Goal: Information Seeking & Learning: Learn about a topic

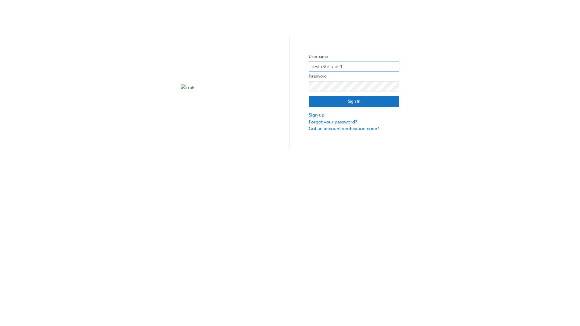
type input "test.e2e.user14"
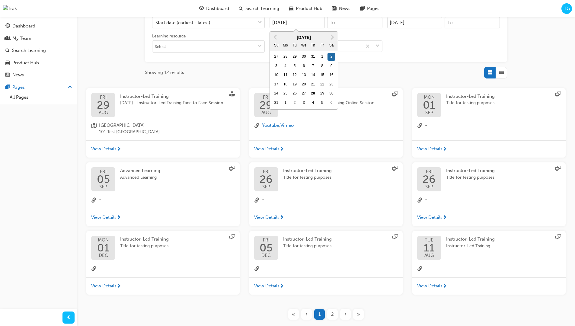
type input "[DATE]"
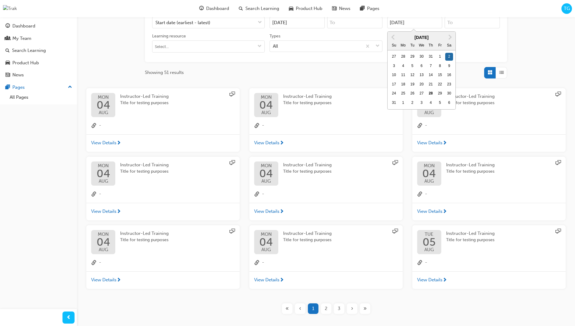
type input "[DATE]"
click at [274, 43] on input "Types All" at bounding box center [273, 45] width 1 height 5
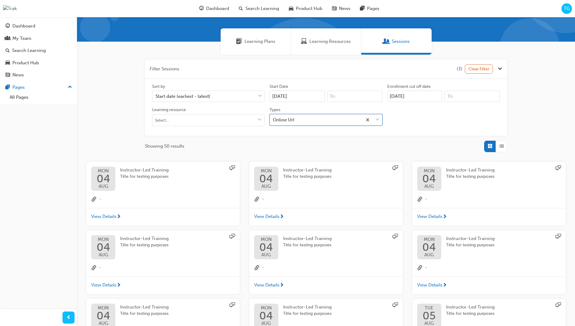
scroll to position [136, 0]
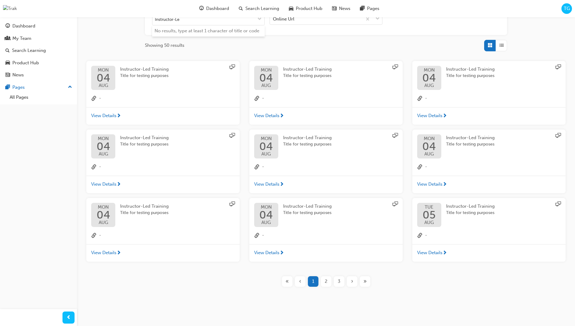
type input "Instructor-Led"
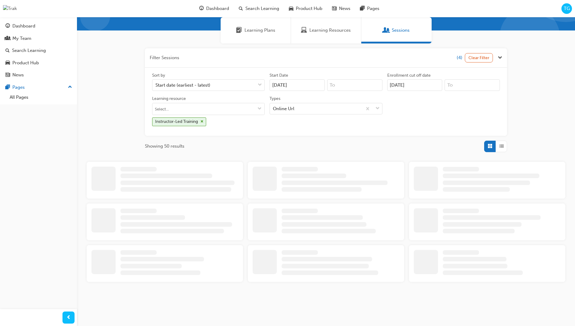
scroll to position [136, 0]
